Goal: Download file/media

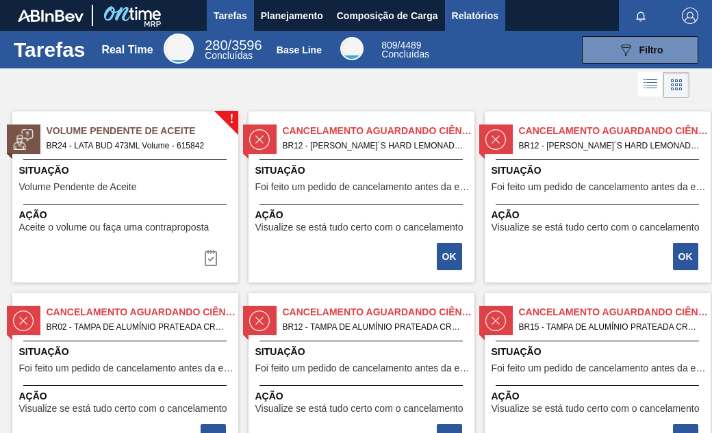
click at [469, 21] on span "Relatórios" at bounding box center [475, 16] width 47 height 16
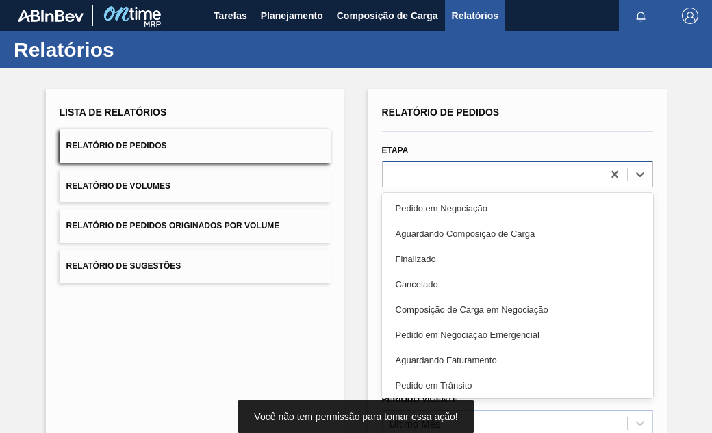
click at [415, 178] on div at bounding box center [493, 174] width 220 height 20
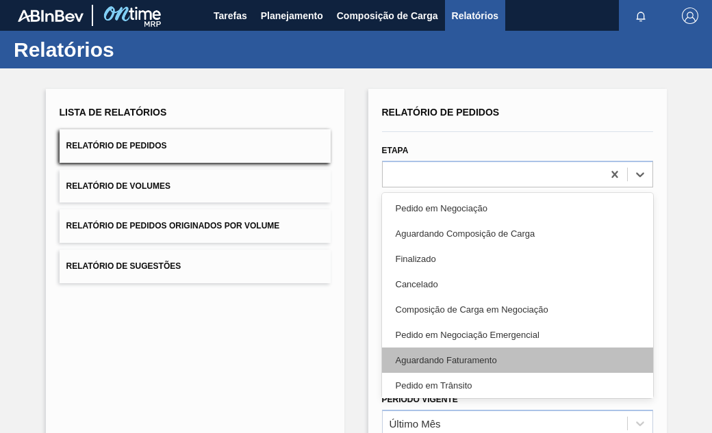
click at [485, 359] on div "Aguardando Faturamento" at bounding box center [517, 360] width 271 height 25
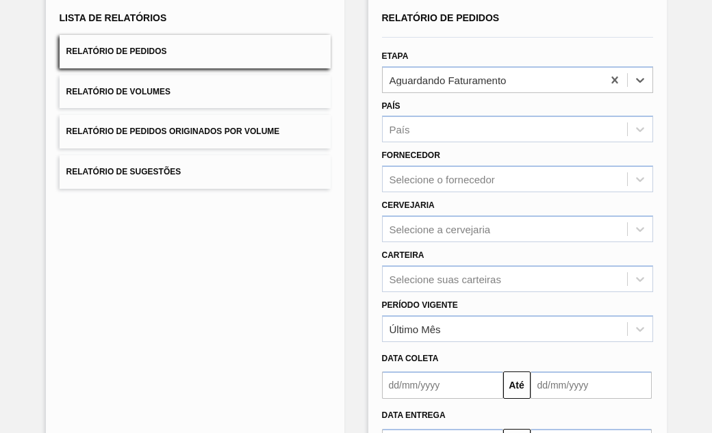
scroll to position [137, 0]
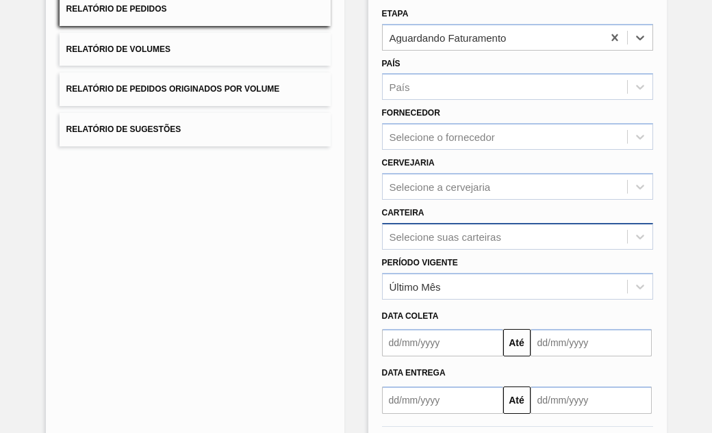
click at [460, 241] on div "Selecione suas carteiras" at bounding box center [517, 236] width 271 height 27
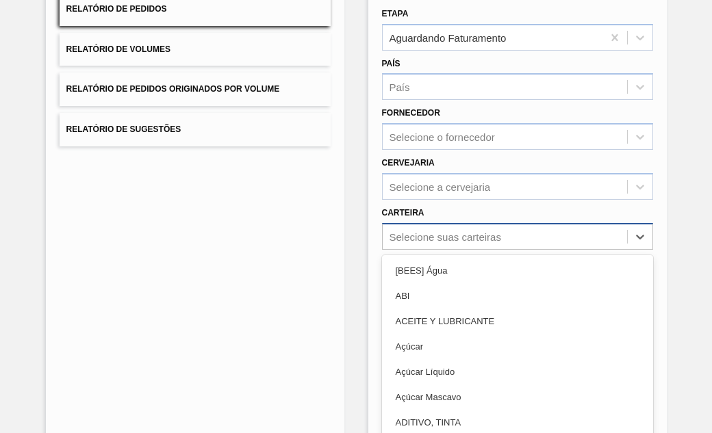
scroll to position [170, 0]
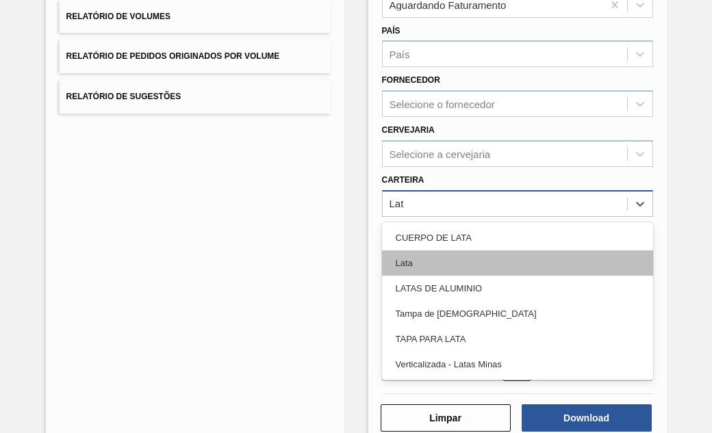
type input "Lata"
click at [411, 266] on div "Lata" at bounding box center [517, 262] width 271 height 25
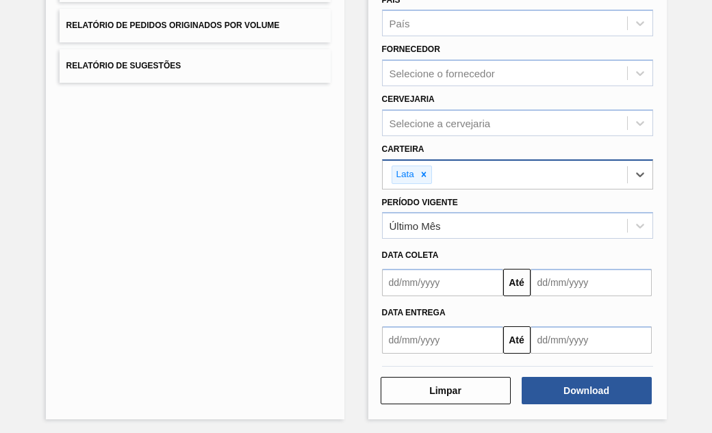
scroll to position [204, 0]
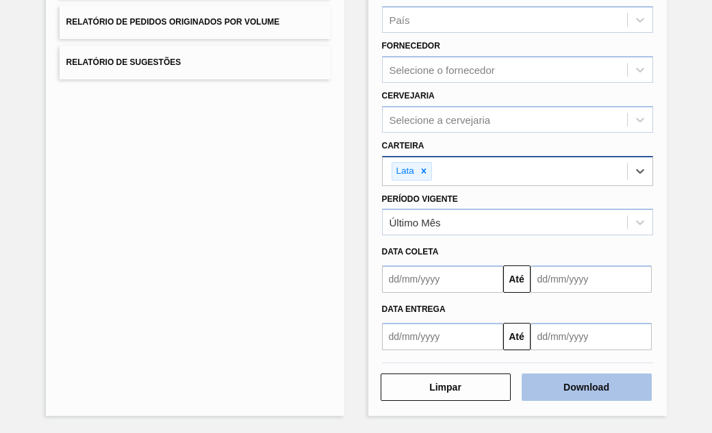
click at [575, 389] on button "Download" at bounding box center [586, 387] width 130 height 27
click at [617, 398] on button "Download" at bounding box center [586, 387] width 130 height 27
